Goal: Check status: Check status

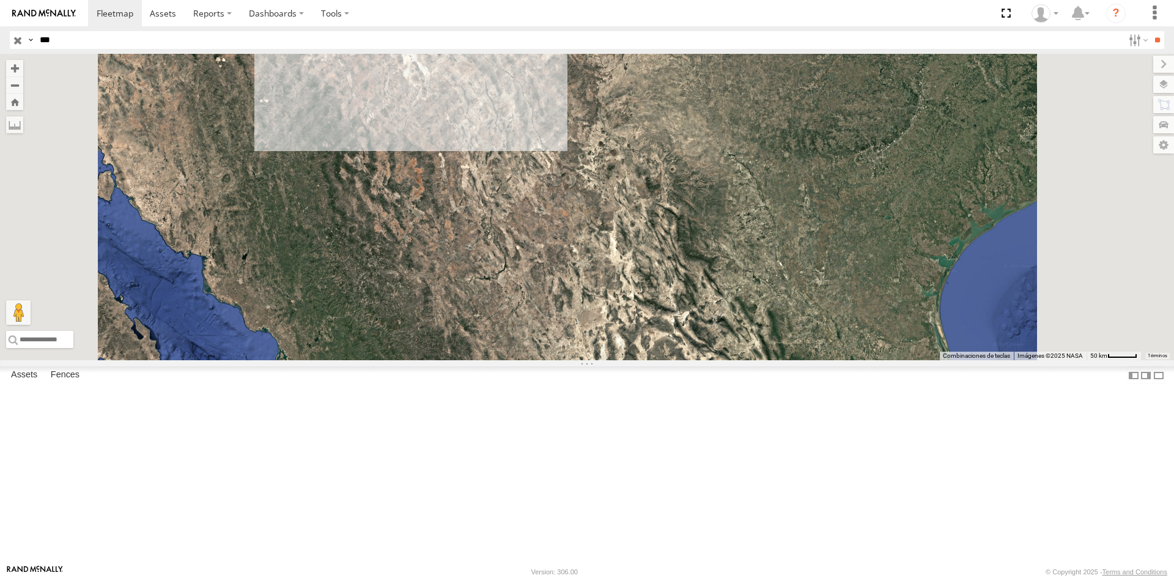
click at [91, 42] on input "***" at bounding box center [579, 40] width 1088 height 18
click at [1150, 31] on input "**" at bounding box center [1157, 40] width 14 height 18
click at [0, 0] on div "FLEX SUR" at bounding box center [0, 0] width 0 height 0
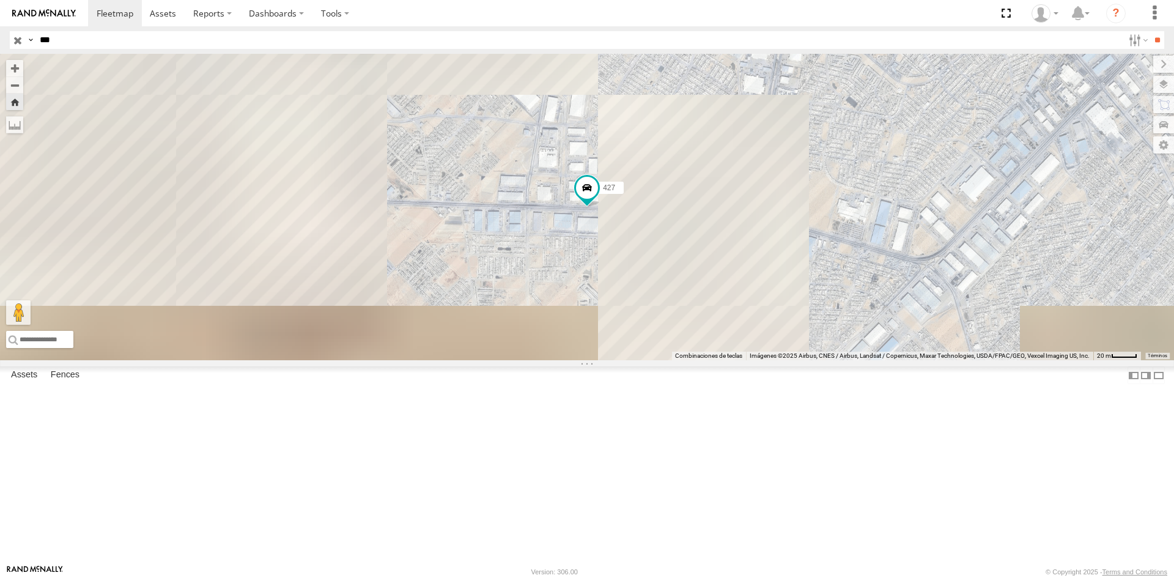
click at [0, 0] on div "Cruce" at bounding box center [0, 0] width 0 height 0
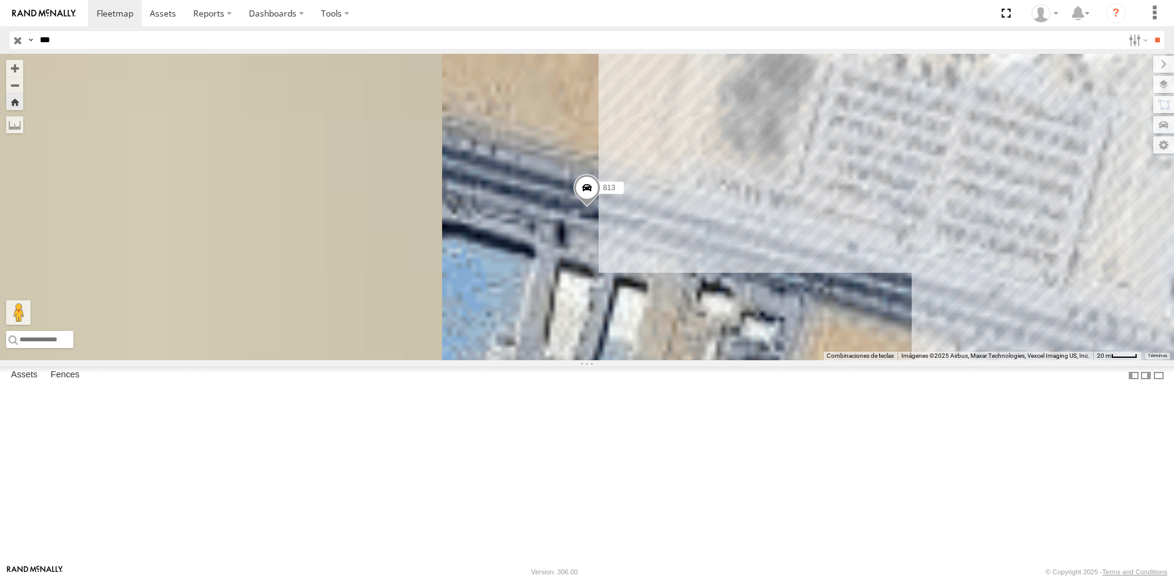
click at [600, 207] on span at bounding box center [587, 190] width 27 height 33
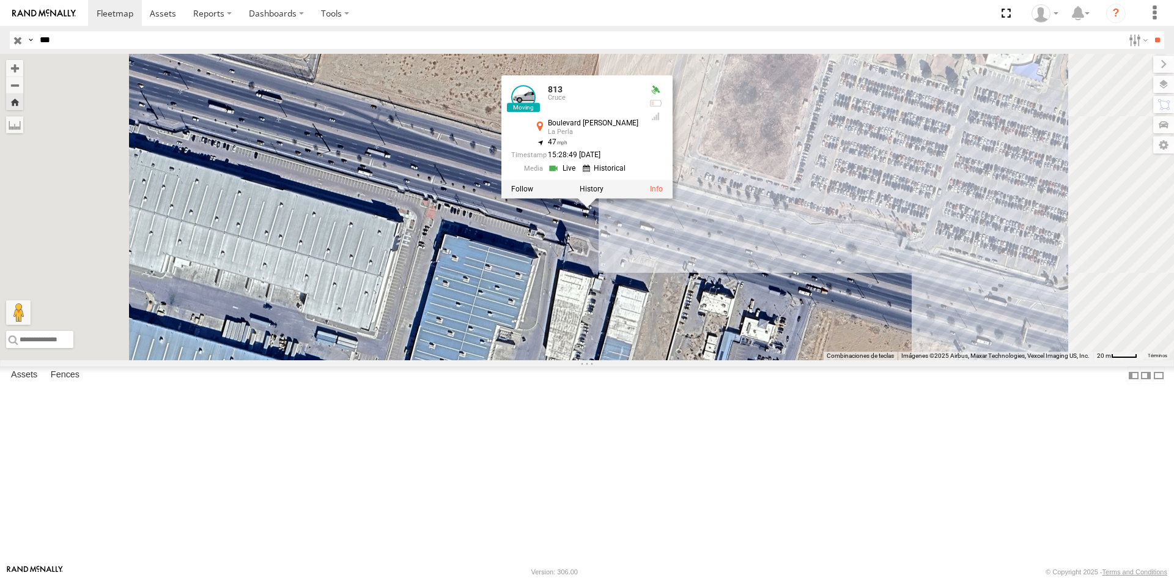
click at [638, 177] on div "813 Cruce Boulevard Manuel Talamás Camandari La Perla 31.60359 , -106.39033 47 …" at bounding box center [574, 131] width 127 height 92
click at [579, 174] on link at bounding box center [563, 168] width 31 height 12
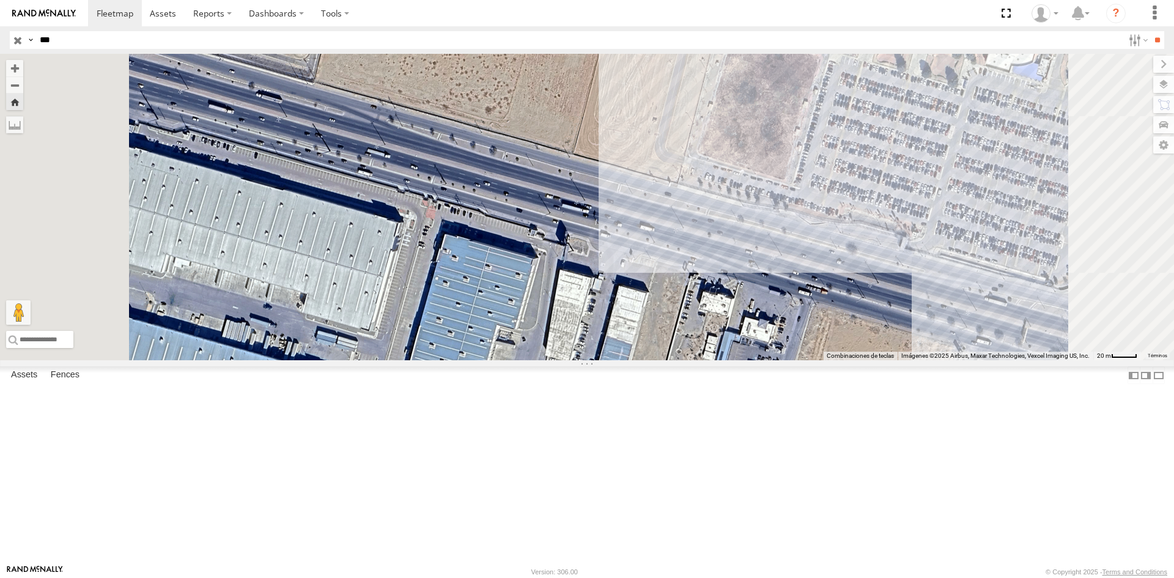
click at [0, 0] on span at bounding box center [0, 0] width 0 height 0
click at [0, 0] on div "Cruce" at bounding box center [0, 0] width 0 height 0
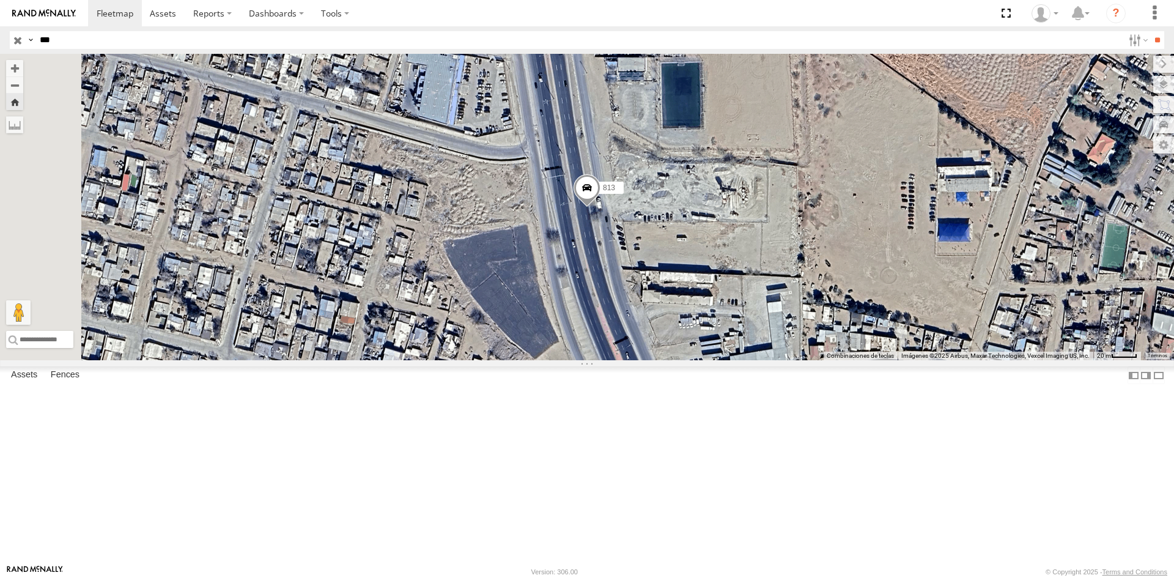
click at [0, 0] on div "813 Cruce" at bounding box center [0, 0] width 0 height 0
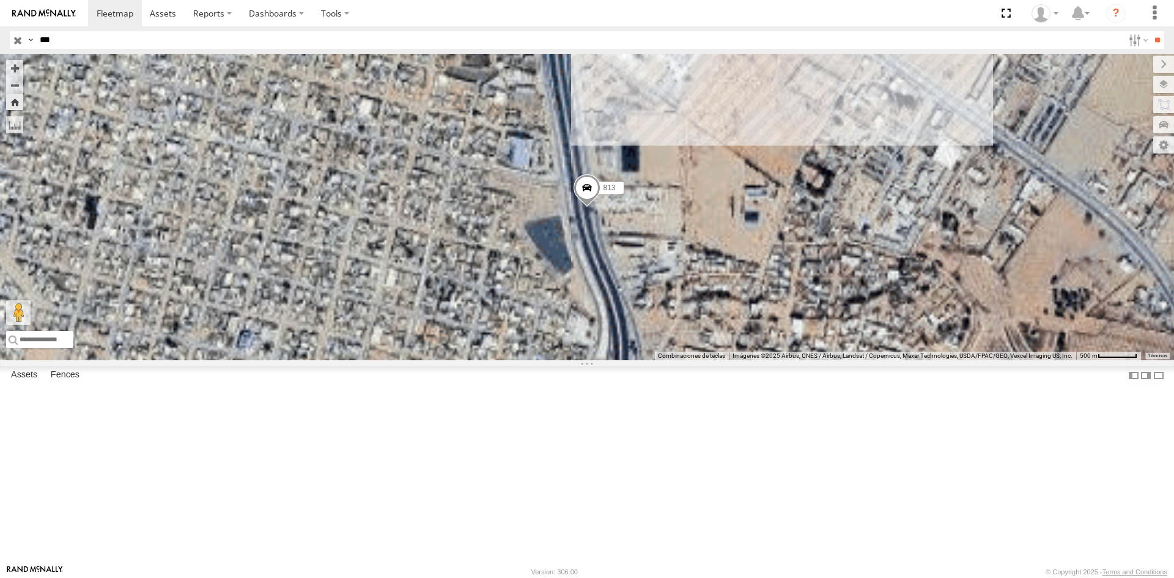
click at [0, 0] on div "813" at bounding box center [0, 0] width 0 height 0
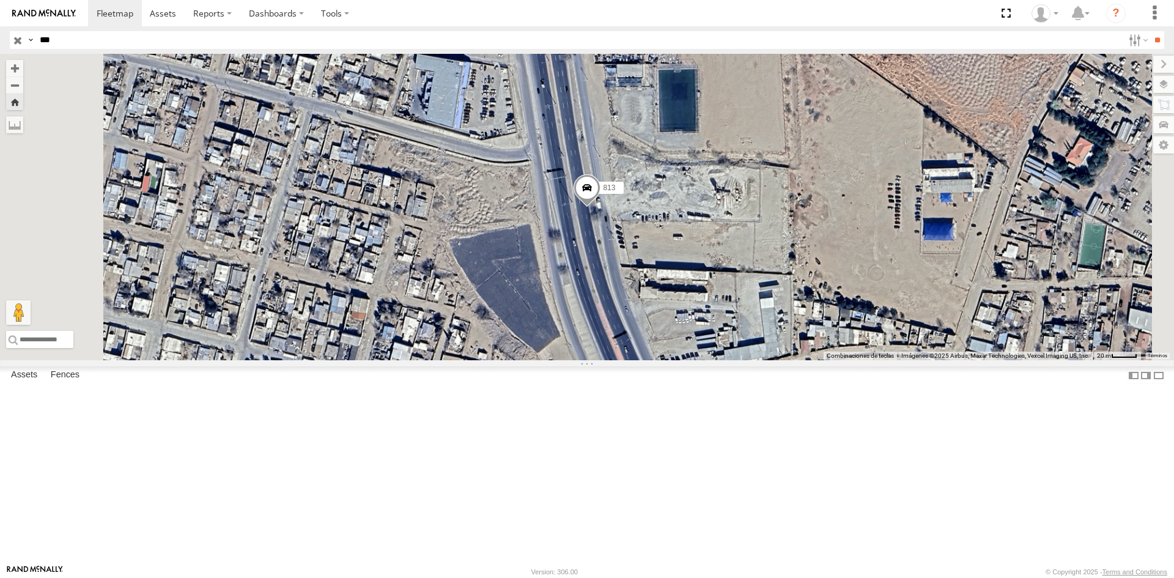
click at [0, 0] on div "813" at bounding box center [0, 0] width 0 height 0
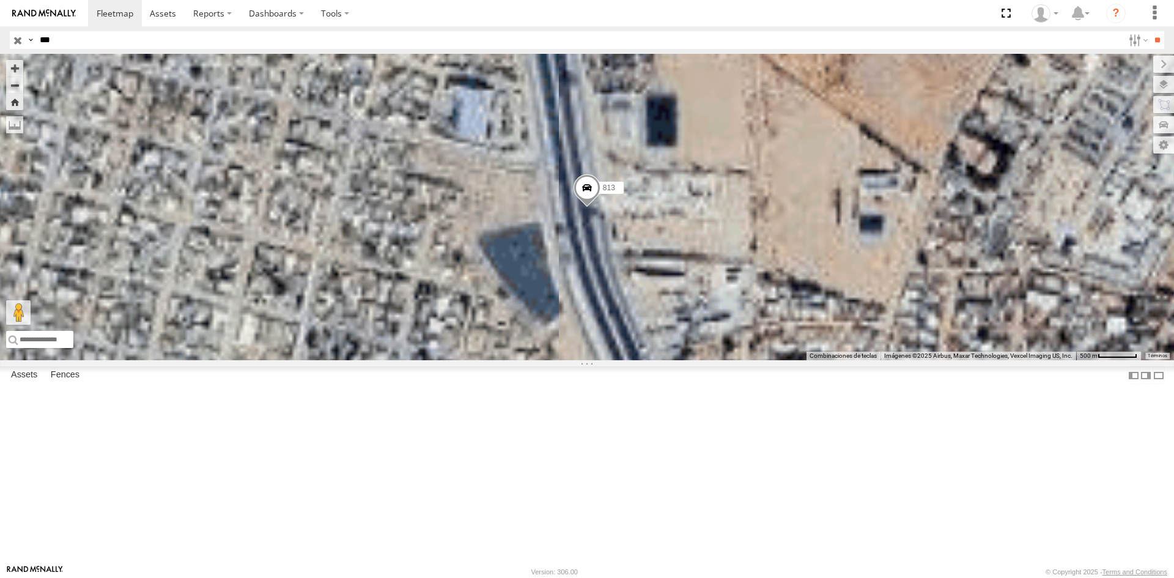
click at [0, 0] on div "813" at bounding box center [0, 0] width 0 height 0
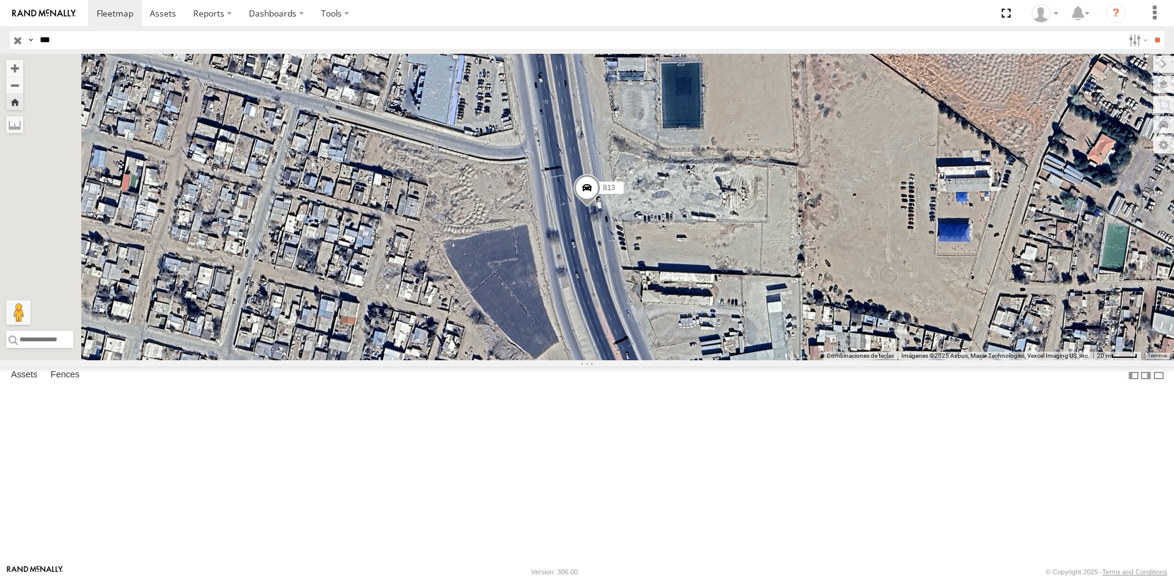
click at [0, 0] on div "813" at bounding box center [0, 0] width 0 height 0
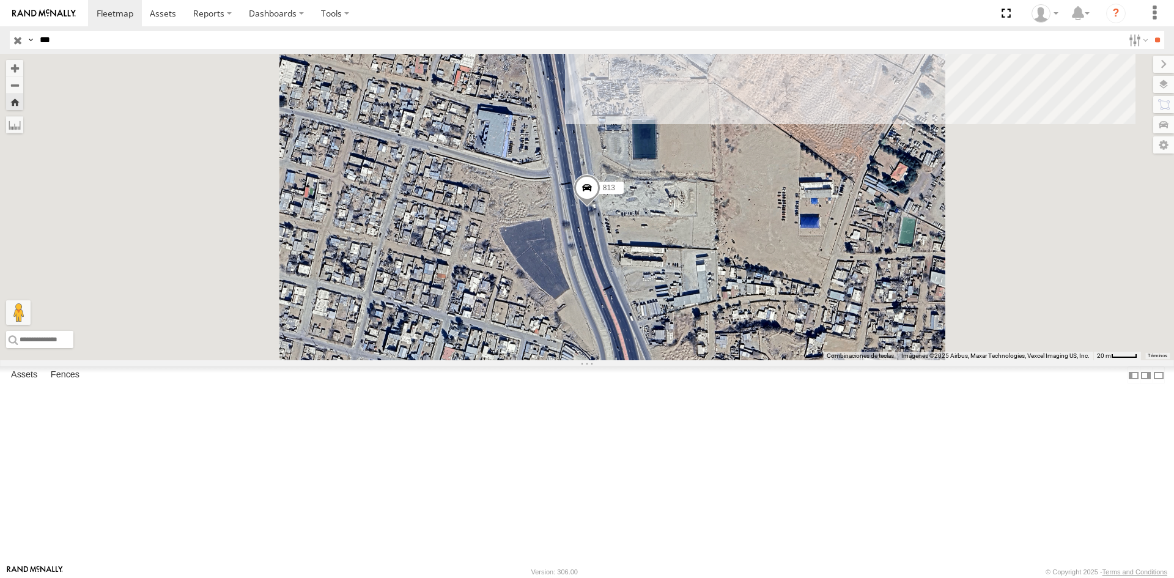
click at [0, 0] on div "813" at bounding box center [0, 0] width 0 height 0
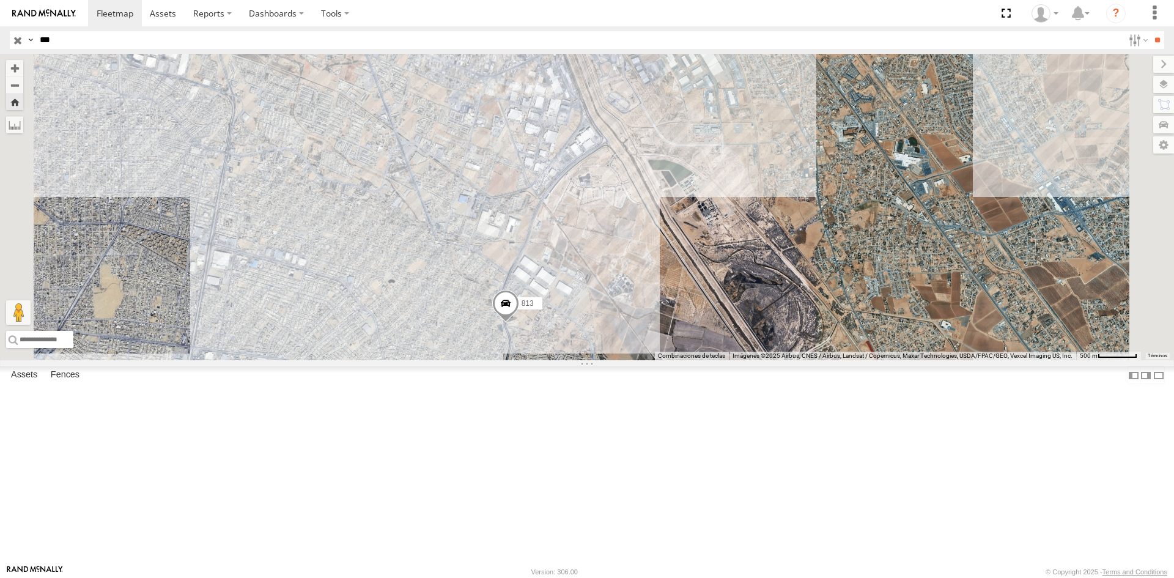
drag, startPoint x: 670, startPoint y: 247, endPoint x: 660, endPoint y: 357, distance: 110.5
click at [660, 357] on div "813" at bounding box center [587, 207] width 1174 height 306
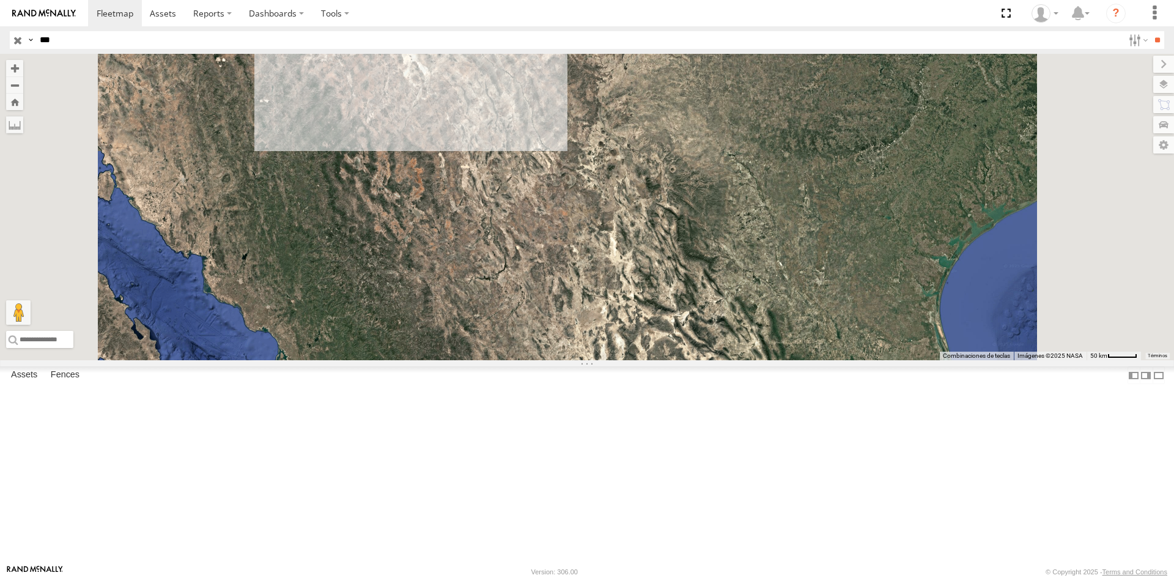
click at [0, 0] on div "813" at bounding box center [0, 0] width 0 height 0
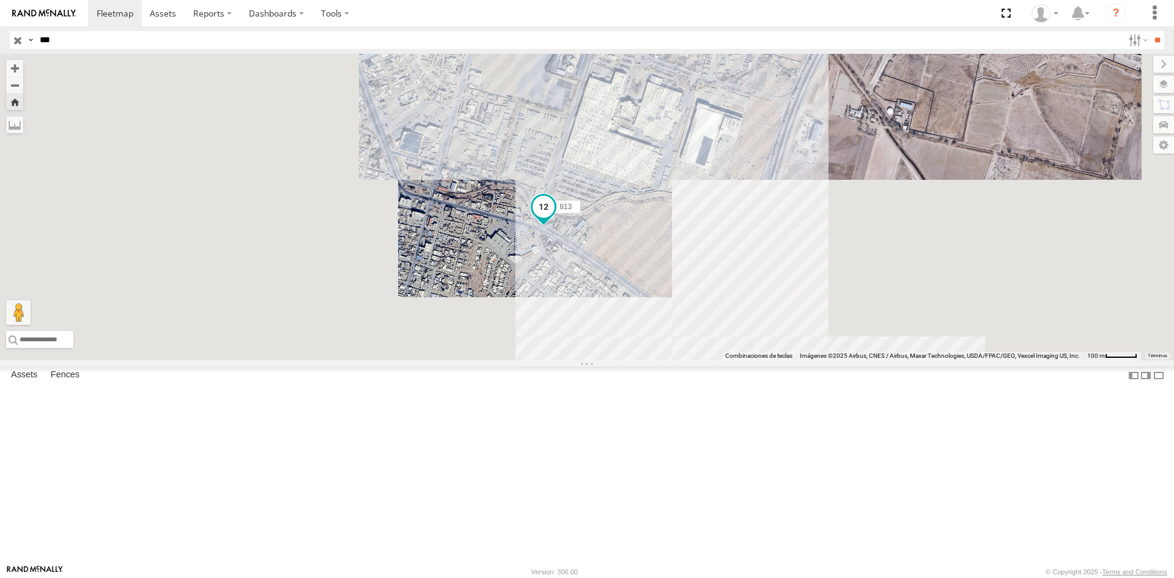
click at [555, 217] on span at bounding box center [544, 206] width 22 height 22
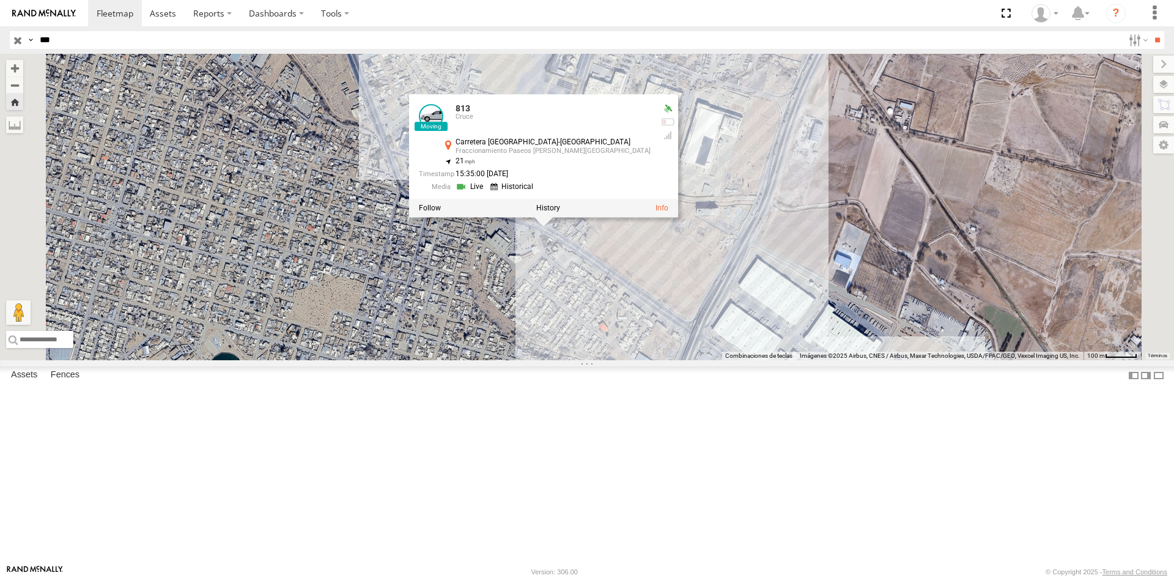
click at [487, 193] on link at bounding box center [471, 187] width 31 height 12
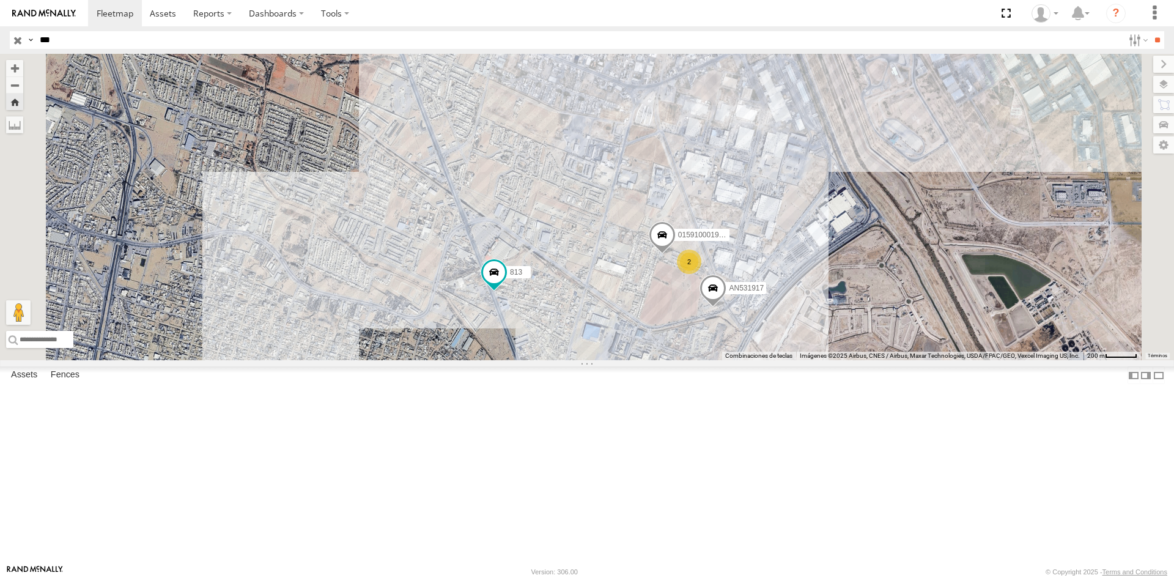
drag, startPoint x: 719, startPoint y: 257, endPoint x: 711, endPoint y: 448, distance: 191.0
click at [711, 360] on div "AN535911 AN536606 8689 427 AN533761 3485186709C8 813 AN537310 015910001978322 A…" at bounding box center [587, 207] width 1174 height 306
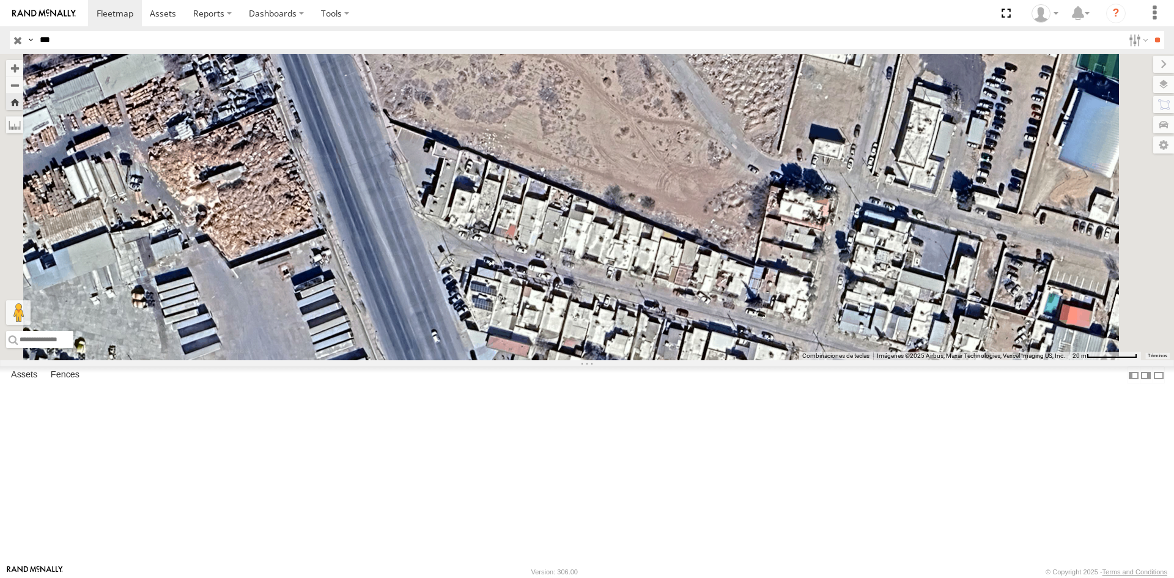
click at [0, 0] on div "Cruce" at bounding box center [0, 0] width 0 height 0
